Goal: Communication & Community: Answer question/provide support

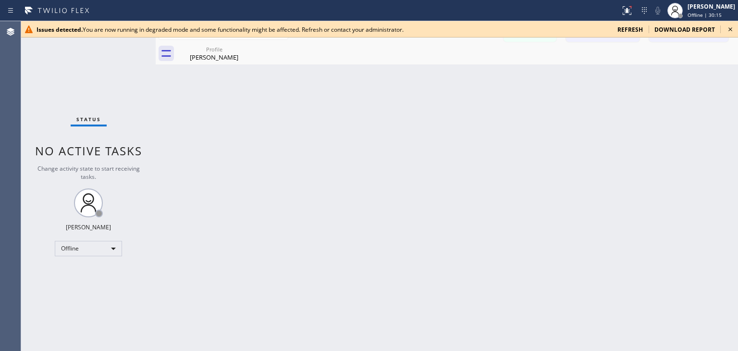
click at [734, 27] on icon at bounding box center [731, 30] width 12 height 12
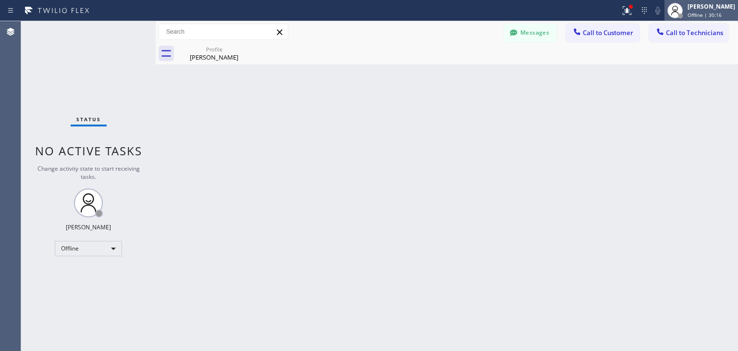
click at [727, 10] on div "[PERSON_NAME]" at bounding box center [712, 6] width 48 height 8
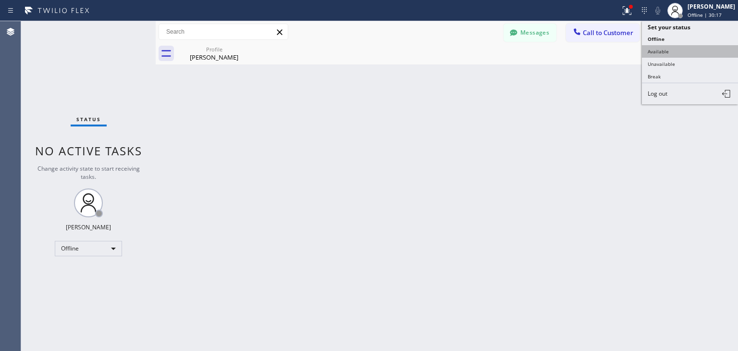
click at [710, 49] on button "Available" at bounding box center [690, 51] width 96 height 12
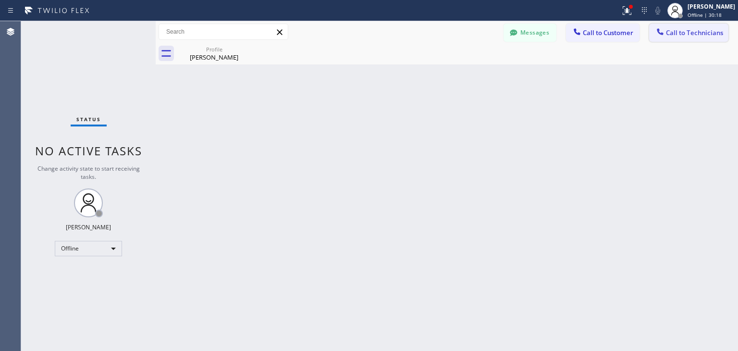
click at [701, 27] on button "Call to Technicians" at bounding box center [688, 33] width 79 height 18
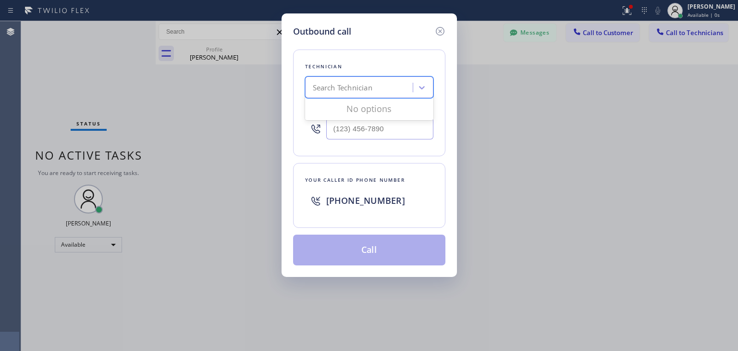
click at [395, 83] on div "Search Technician" at bounding box center [360, 87] width 105 height 17
type input "[PERSON_NAME]"
click at [398, 114] on div "[PERSON_NAME] Eranosyan" at bounding box center [369, 107] width 128 height 17
type input "[PHONE_NUMBER]"
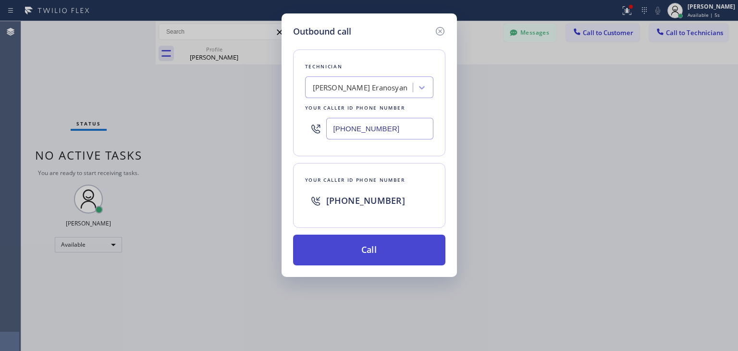
click at [393, 238] on button "Call" at bounding box center [369, 250] width 152 height 31
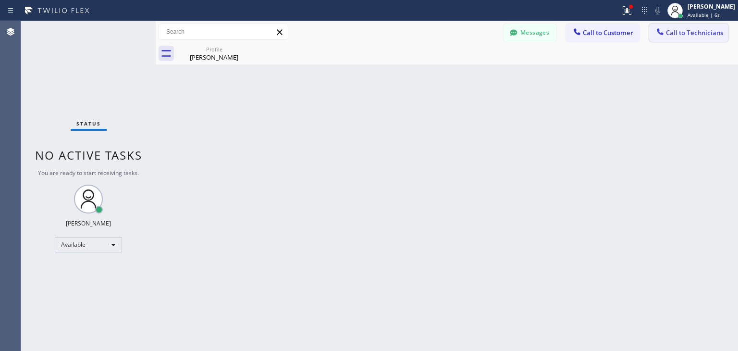
click at [710, 38] on button "Call to Technicians" at bounding box center [688, 33] width 79 height 18
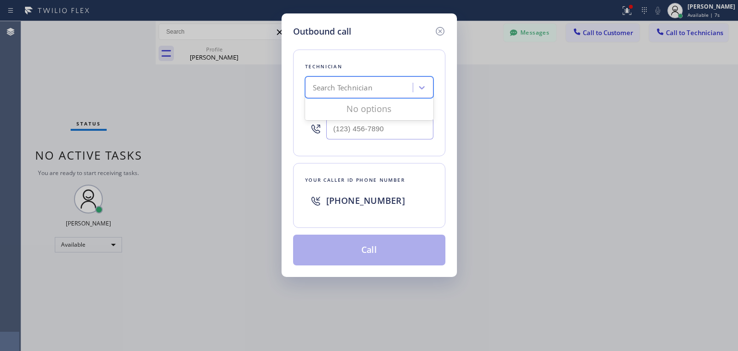
click at [384, 93] on div "Search Technician" at bounding box center [360, 87] width 105 height 17
type input "[PERSON_NAME]"
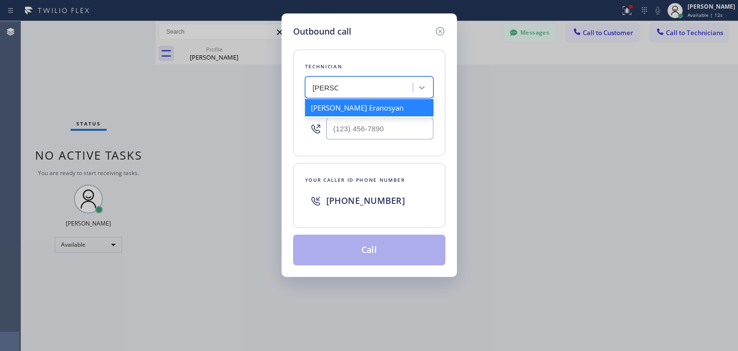
click at [380, 108] on div "[PERSON_NAME] Eranosyan" at bounding box center [369, 107] width 128 height 17
type input "[PHONE_NUMBER]"
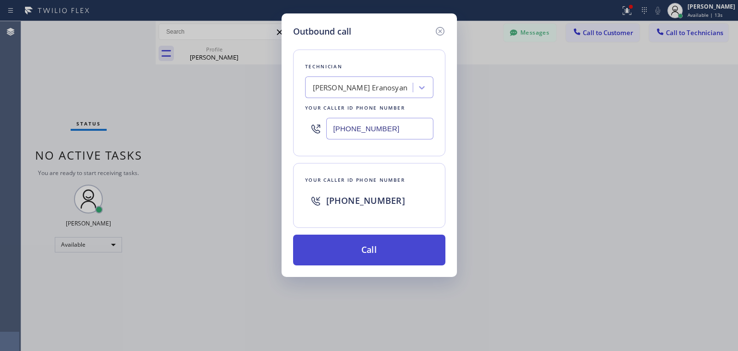
drag, startPoint x: 386, startPoint y: 222, endPoint x: 390, endPoint y: 242, distance: 20.6
click at [390, 242] on div "Technician [PERSON_NAME] Eranosyan Your caller id phone number [PHONE_NUMBER] Y…" at bounding box center [369, 151] width 152 height 227
click at [390, 242] on button "Call" at bounding box center [369, 250] width 152 height 31
